Goal: Navigation & Orientation: Find specific page/section

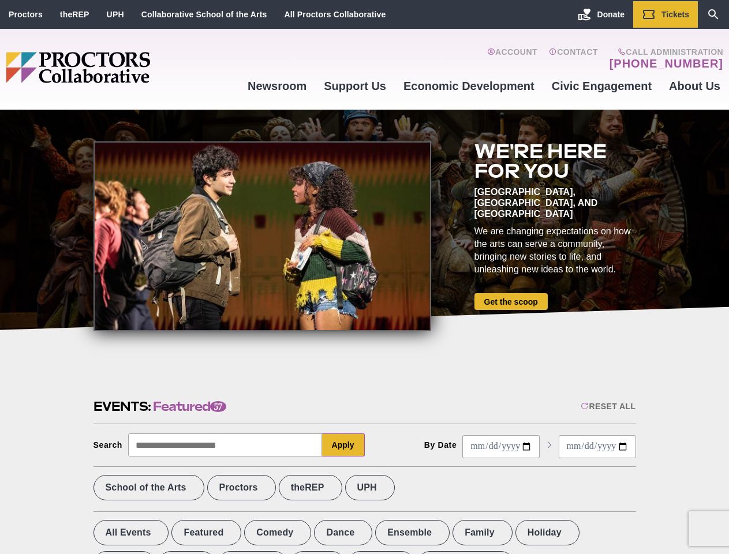
click at [364, 277] on div at bounding box center [263, 236] width 338 height 190
click at [607, 407] on div "Reset All" at bounding box center [608, 406] width 55 height 9
click at [344, 445] on button "Apply" at bounding box center [343, 445] width 43 height 23
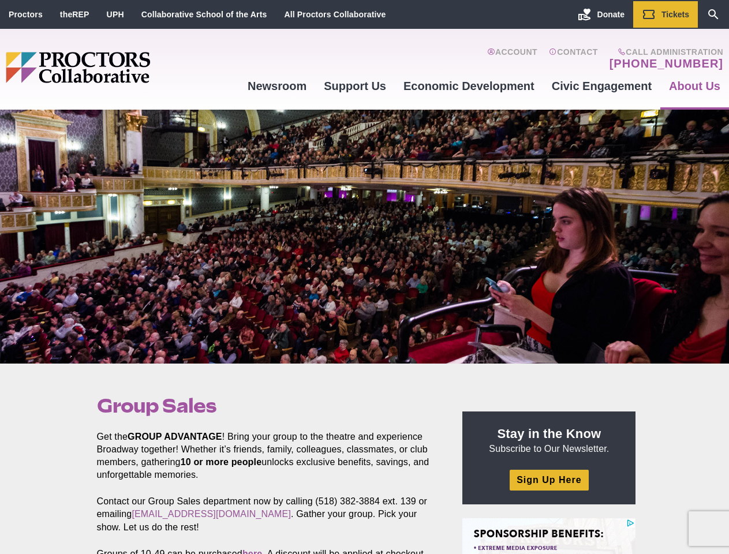
click at [364, 277] on div at bounding box center [364, 237] width 729 height 254
